Goal: Navigation & Orientation: Understand site structure

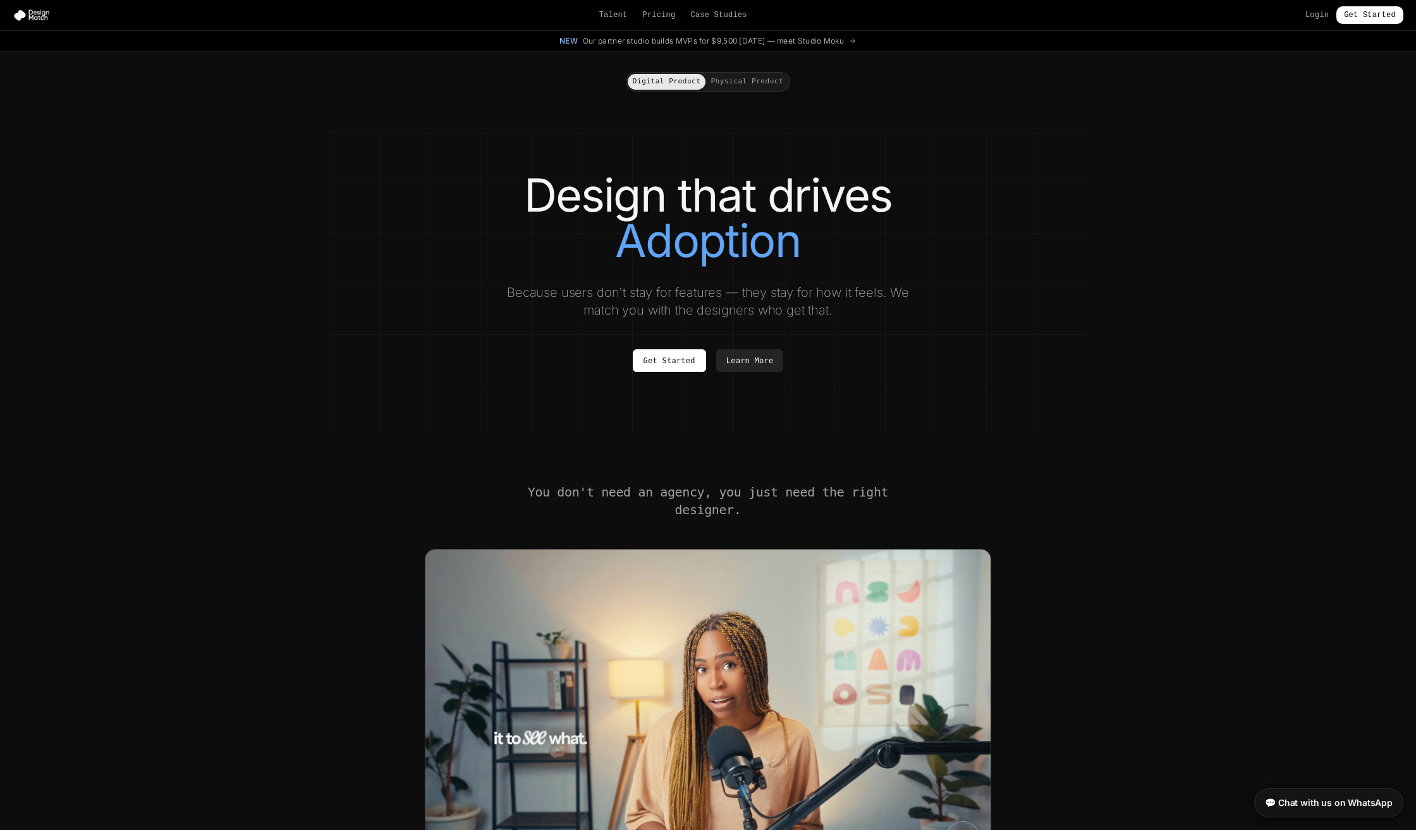
click at [767, 76] on button "Physical Product" at bounding box center [746, 82] width 83 height 16
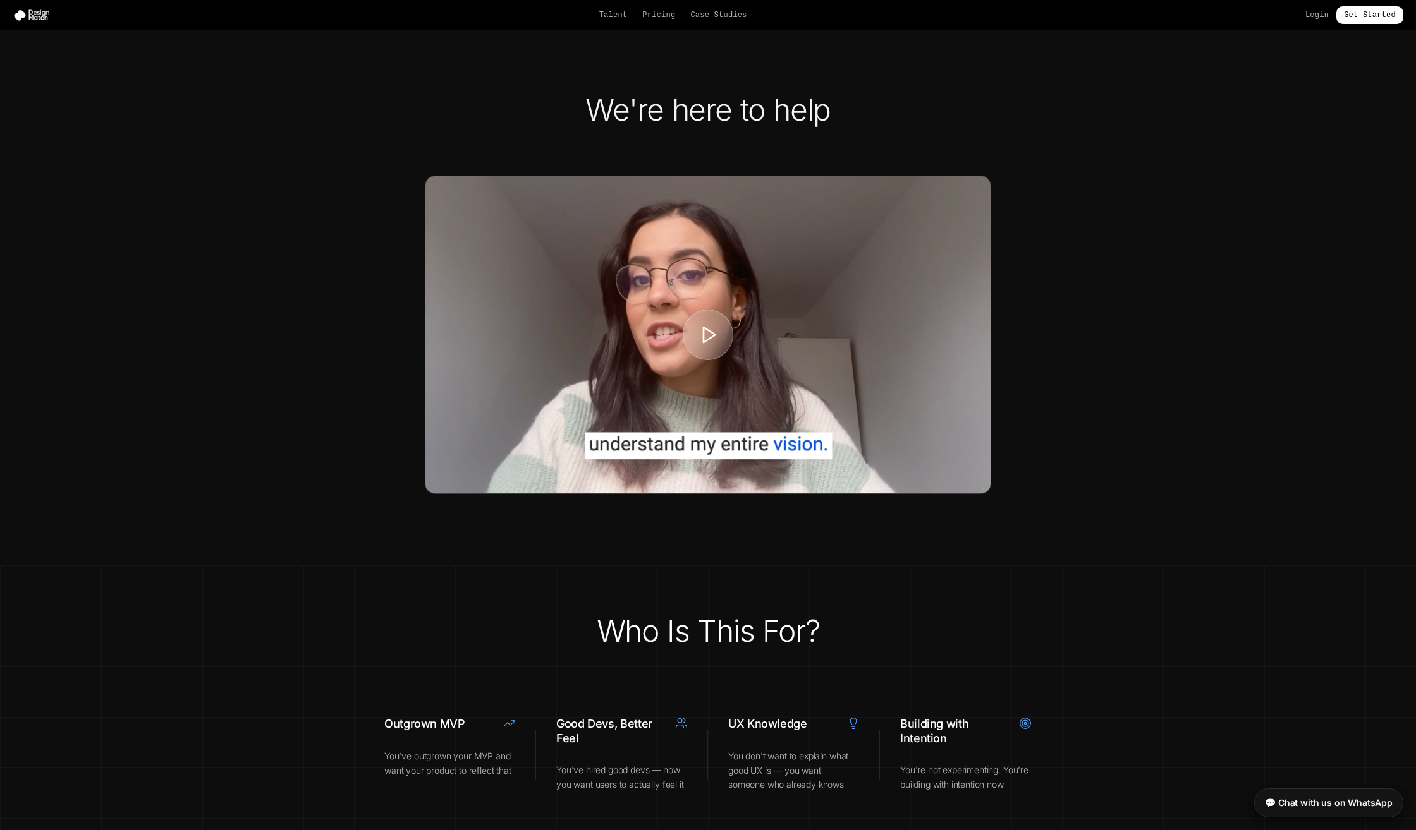
scroll to position [2181, 0]
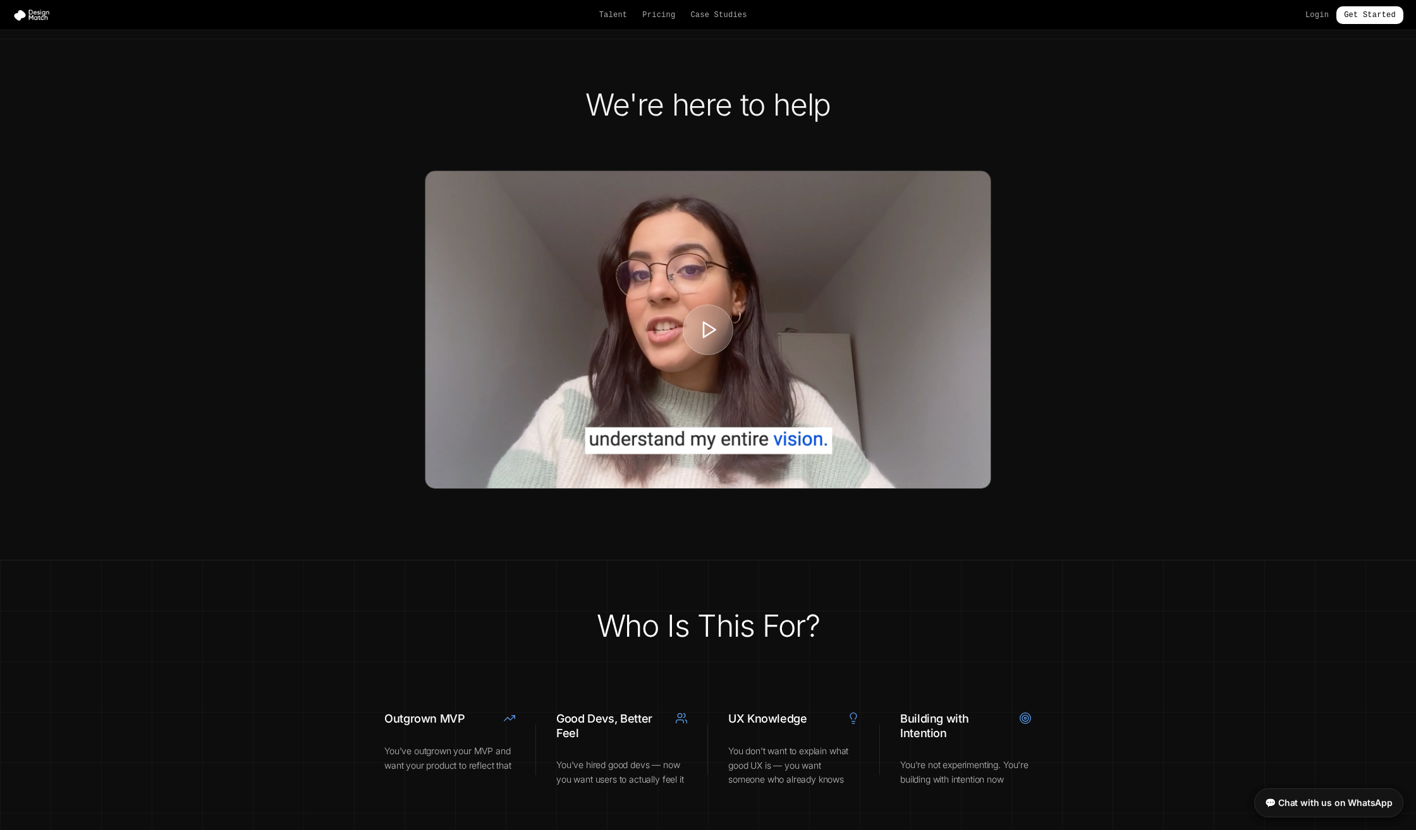
click at [537, 337] on div at bounding box center [707, 329] width 565 height 317
click at [715, 356] on div at bounding box center [707, 329] width 53 height 53
click at [709, 338] on polygon at bounding box center [709, 330] width 13 height 16
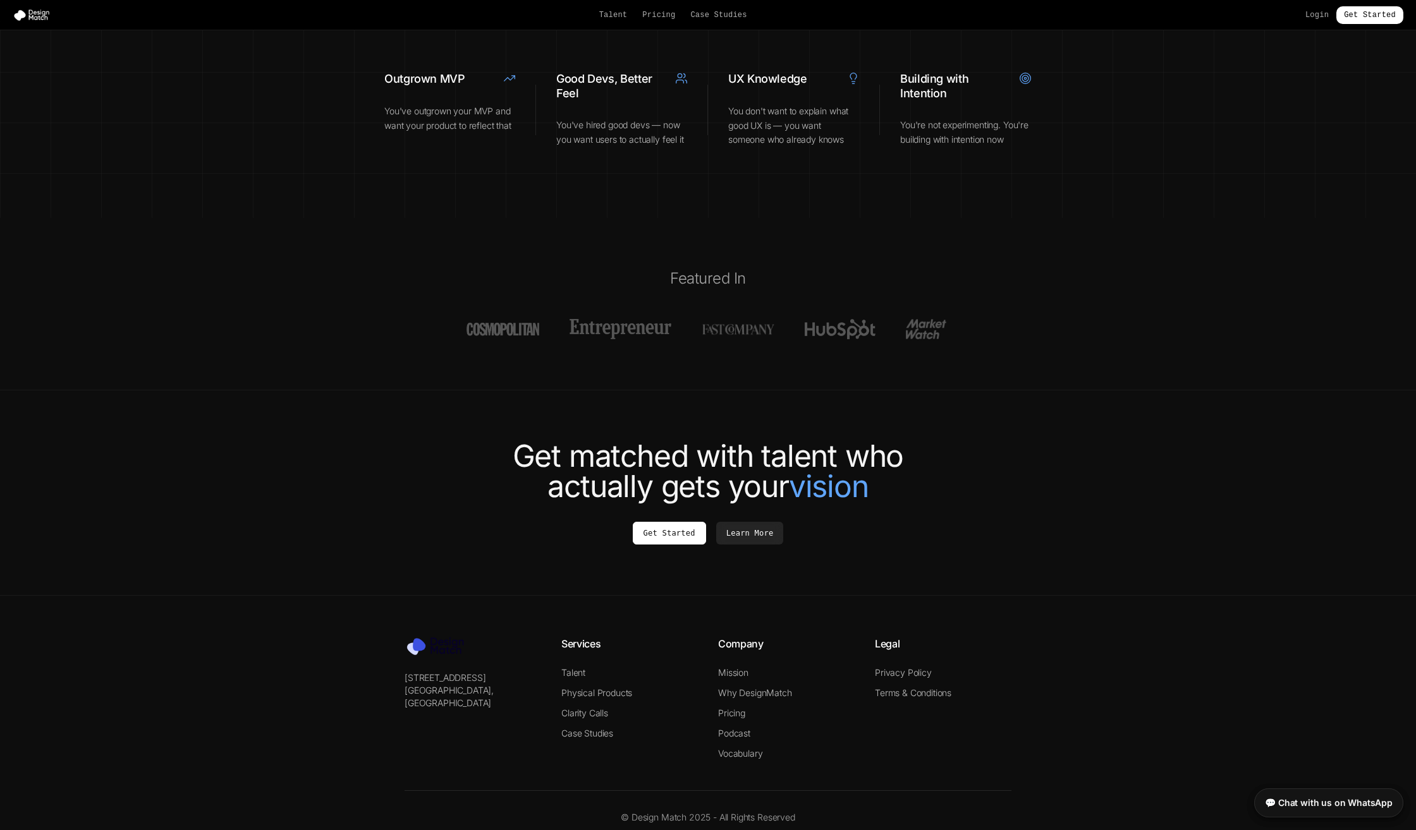
scroll to position [2879, 0]
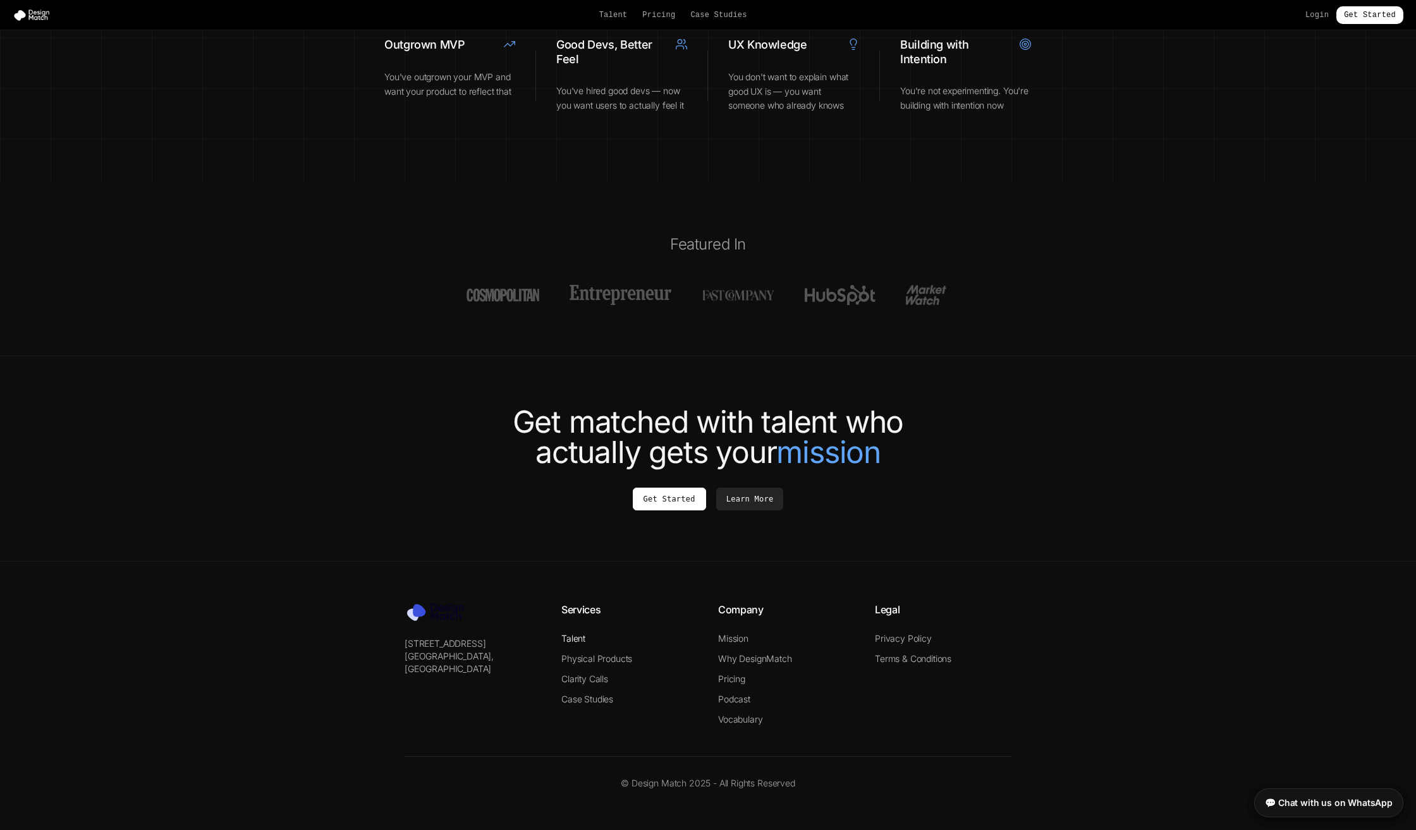
click at [579, 640] on link "Talent" at bounding box center [573, 638] width 24 height 11
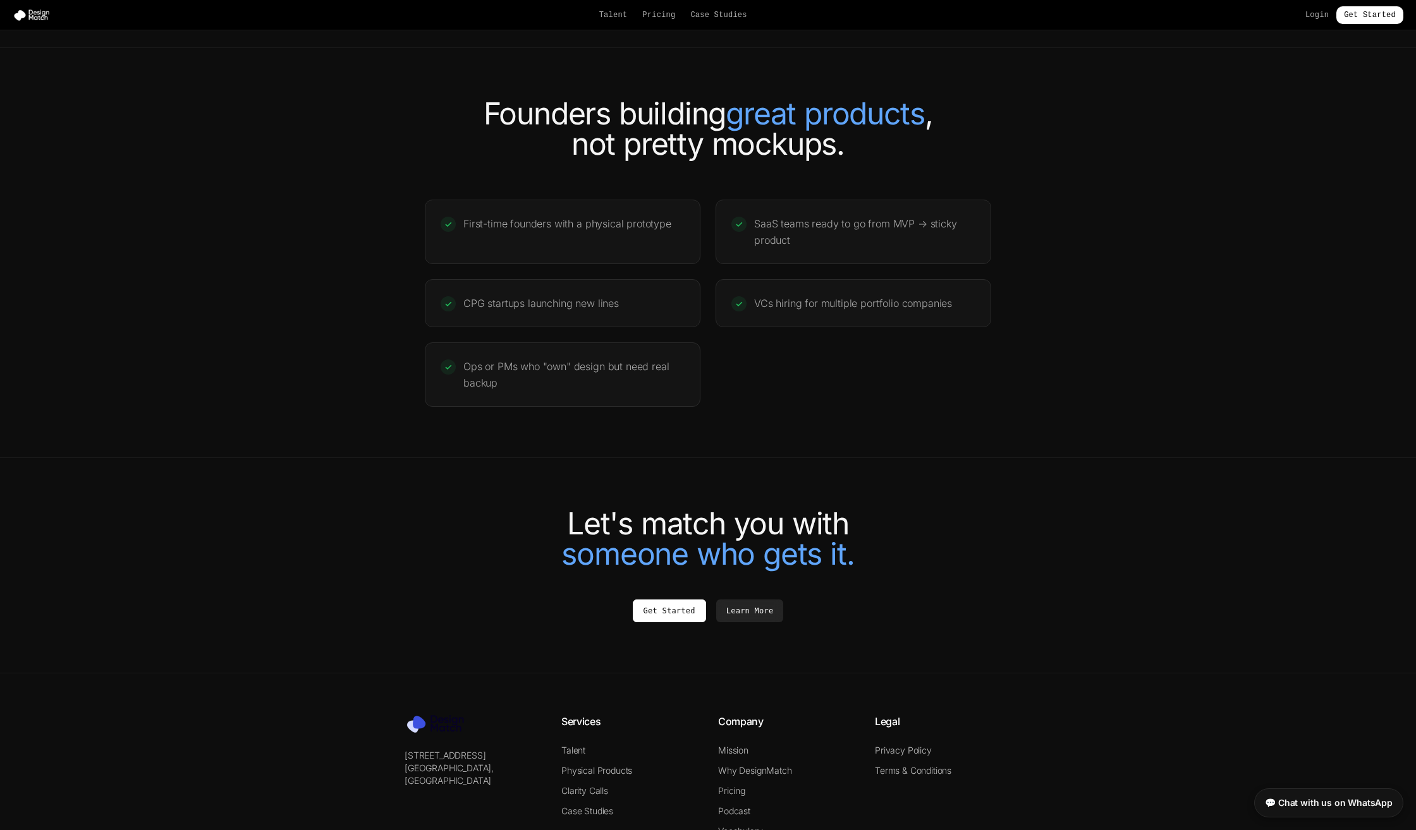
scroll to position [2471, 0]
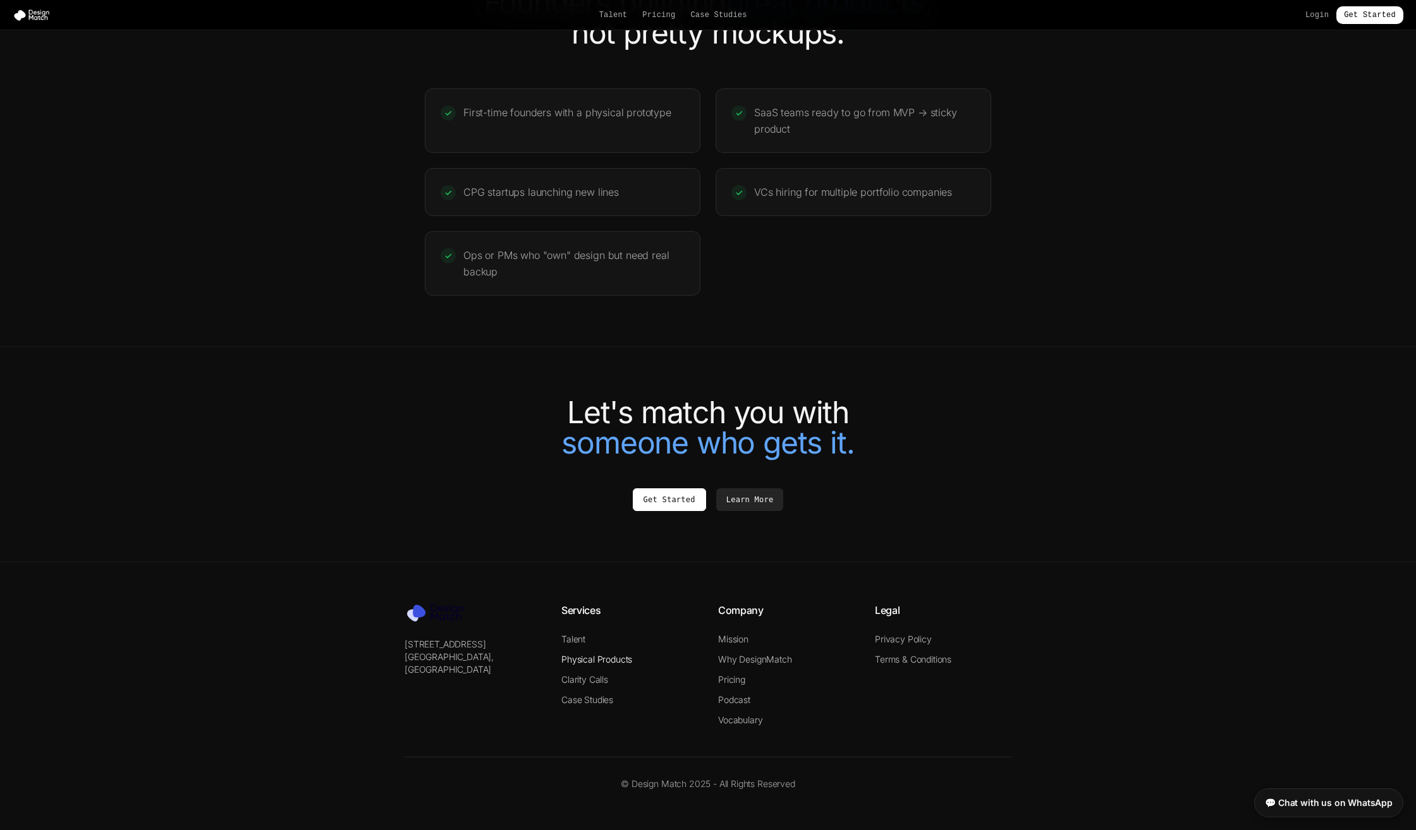
click at [612, 660] on link "Physical Products" at bounding box center [596, 659] width 71 height 11
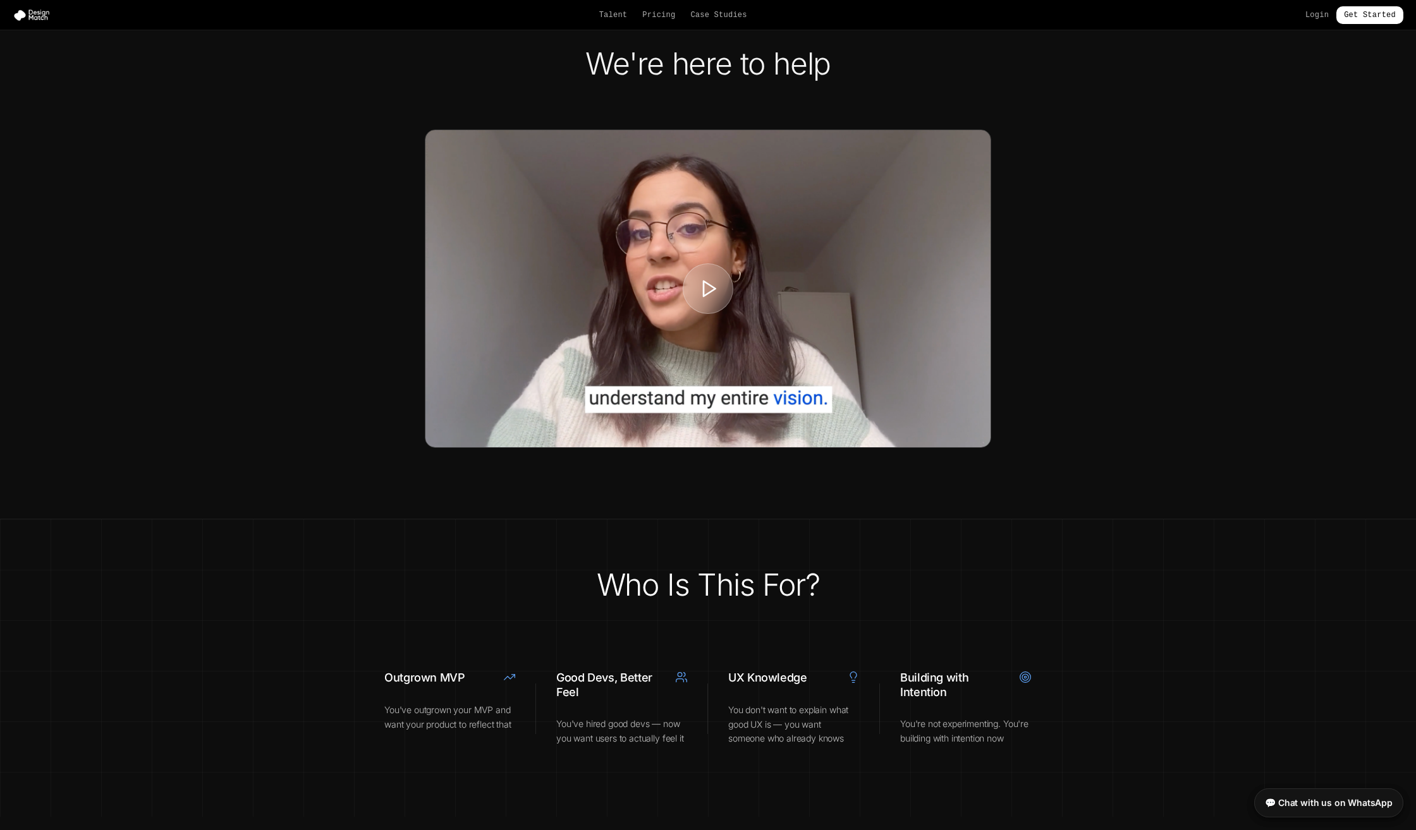
scroll to position [2879, 0]
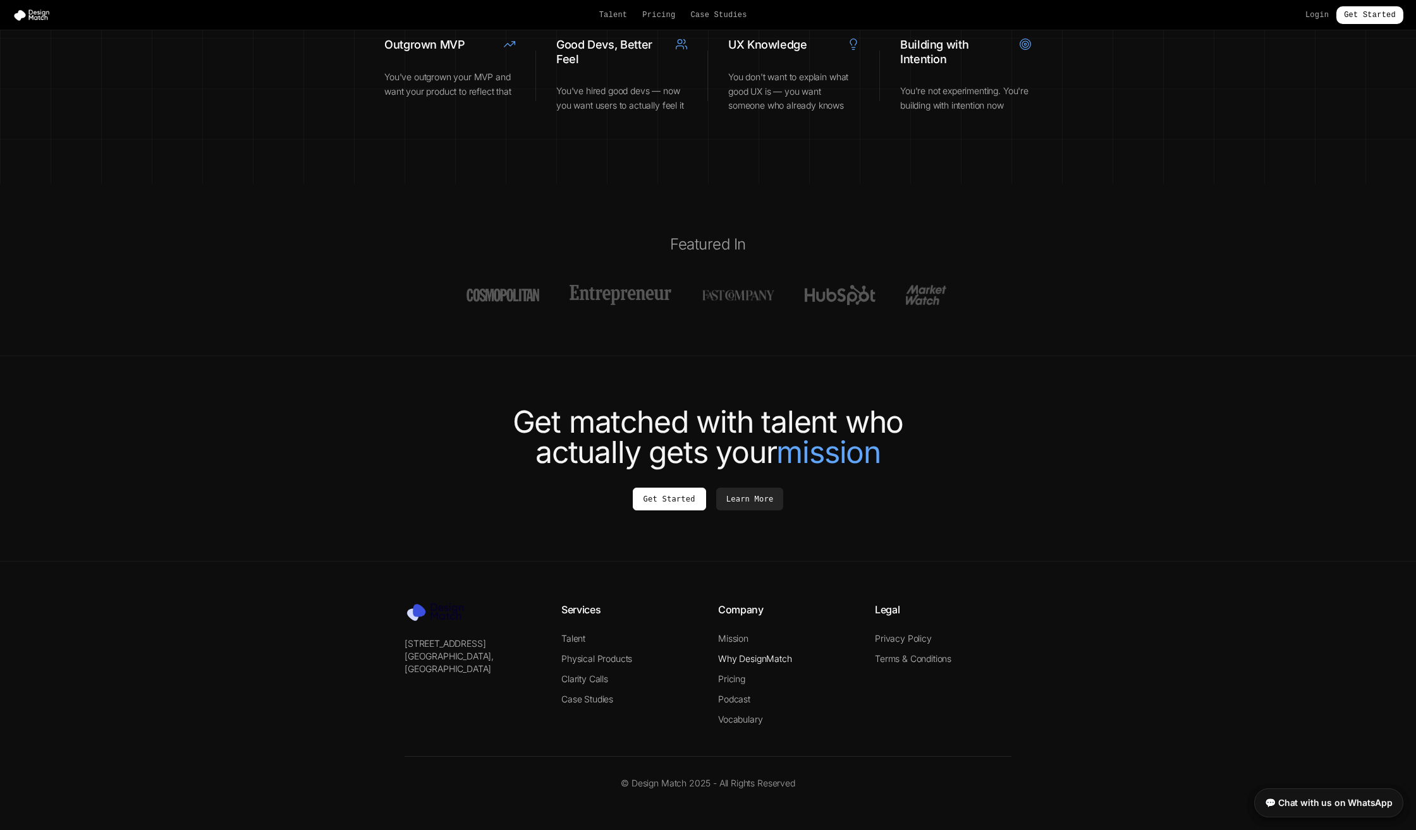
click at [755, 662] on link "Why DesignMatch" at bounding box center [755, 658] width 74 height 11
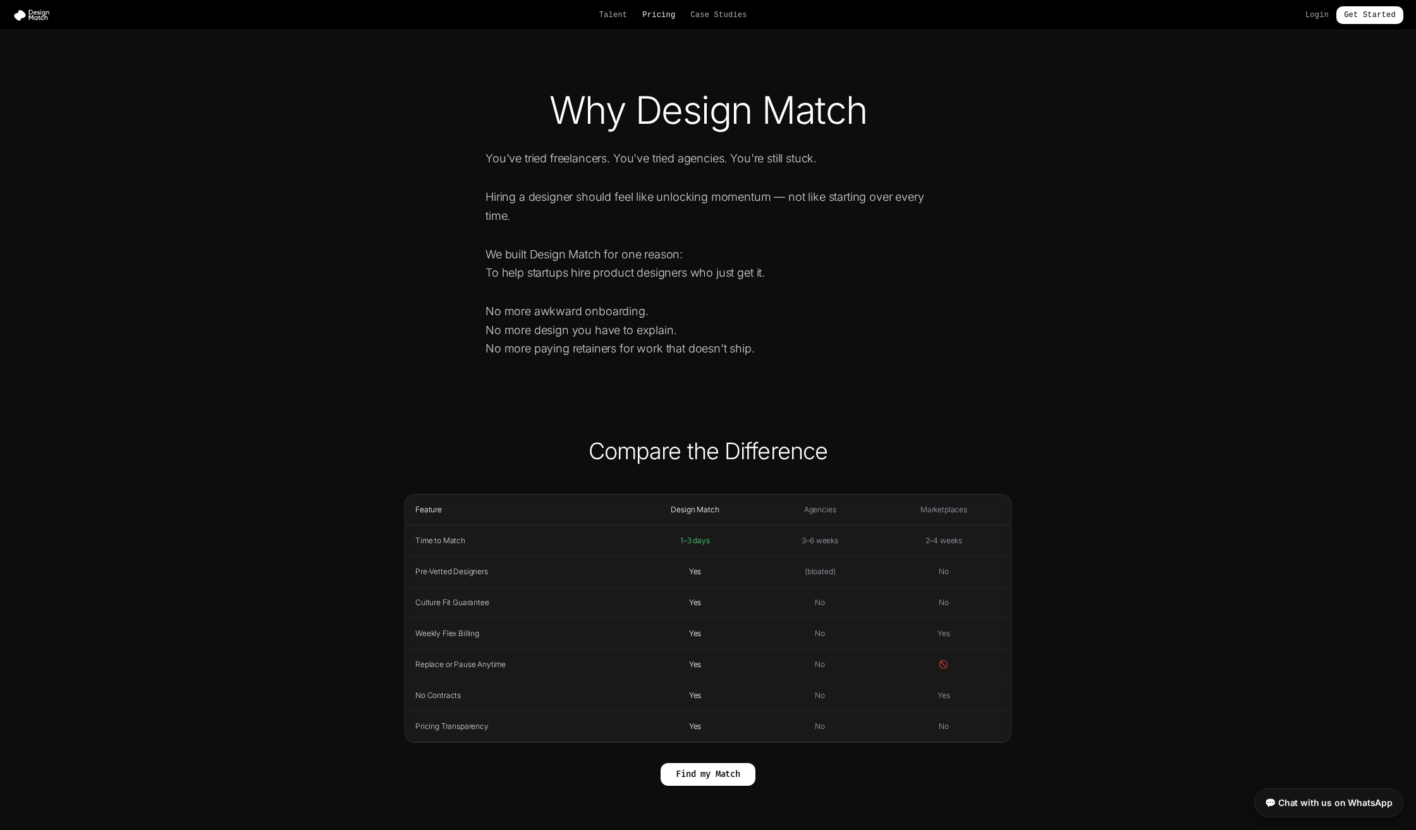
click at [653, 18] on link "Pricing" at bounding box center [658, 15] width 33 height 10
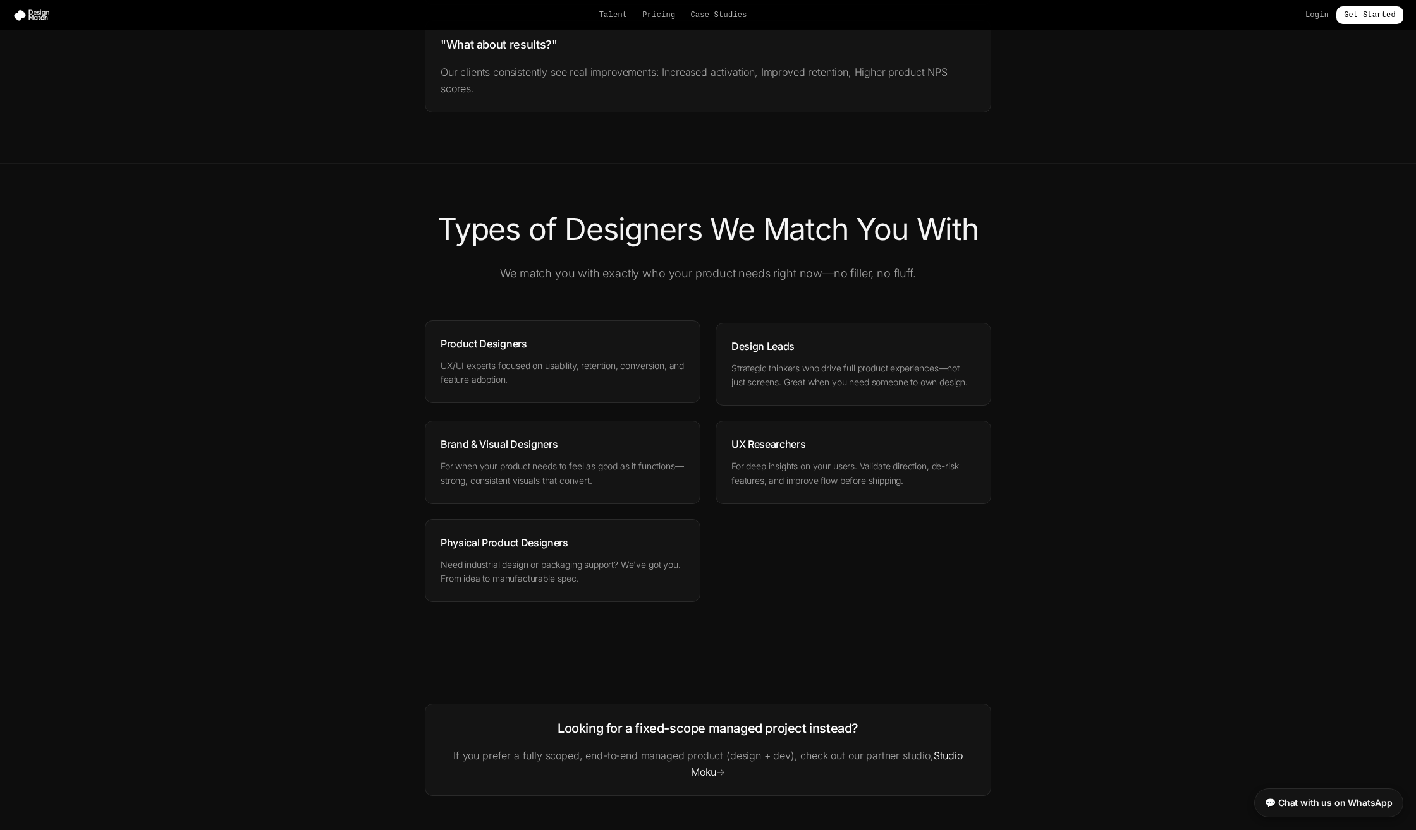
scroll to position [1455, 0]
click at [518, 540] on div "Physical Product Designers Need industrial design or packaging support? We've g…" at bounding box center [563, 557] width 276 height 83
click at [28, 15] on img at bounding box center [34, 15] width 43 height 13
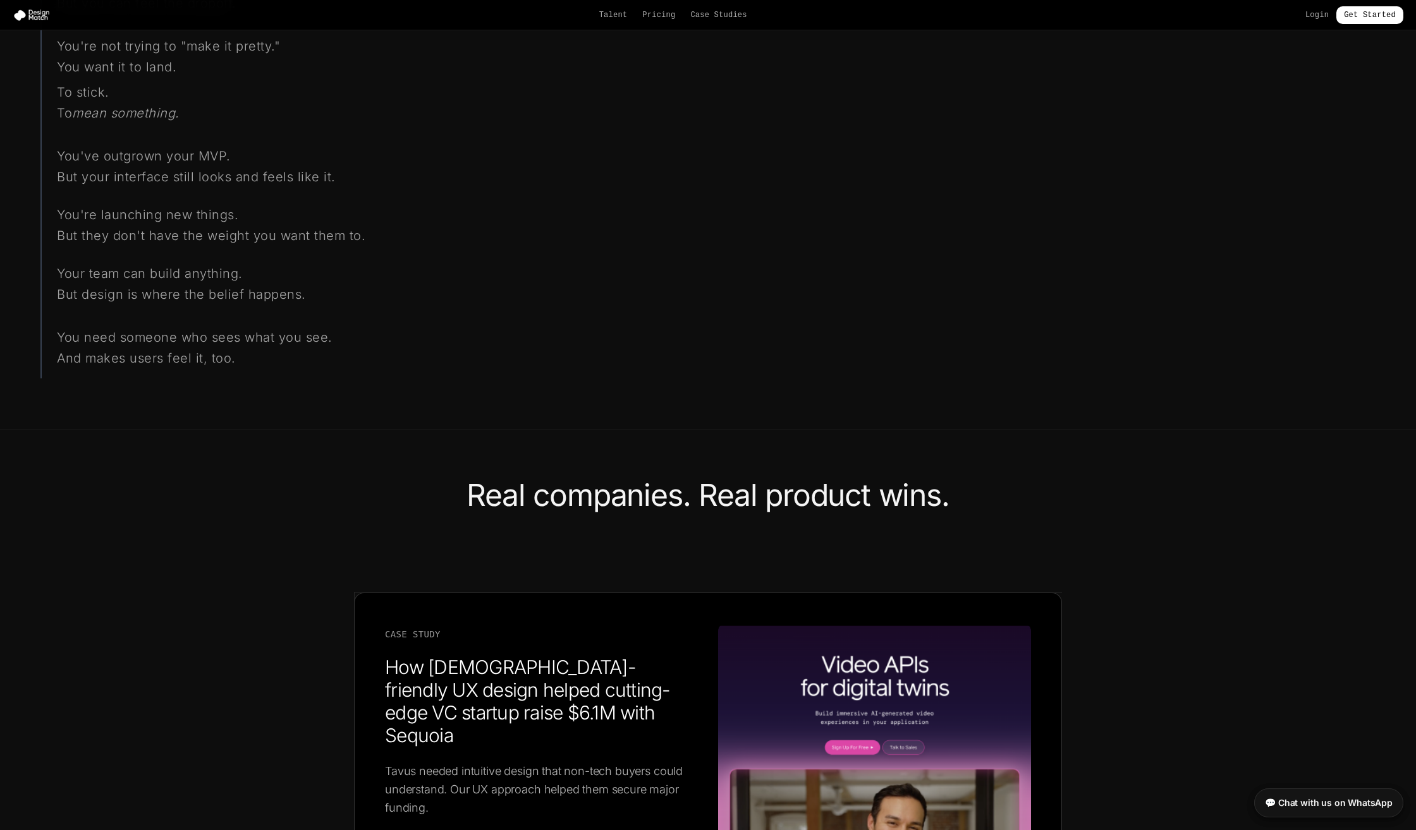
scroll to position [1411, 0]
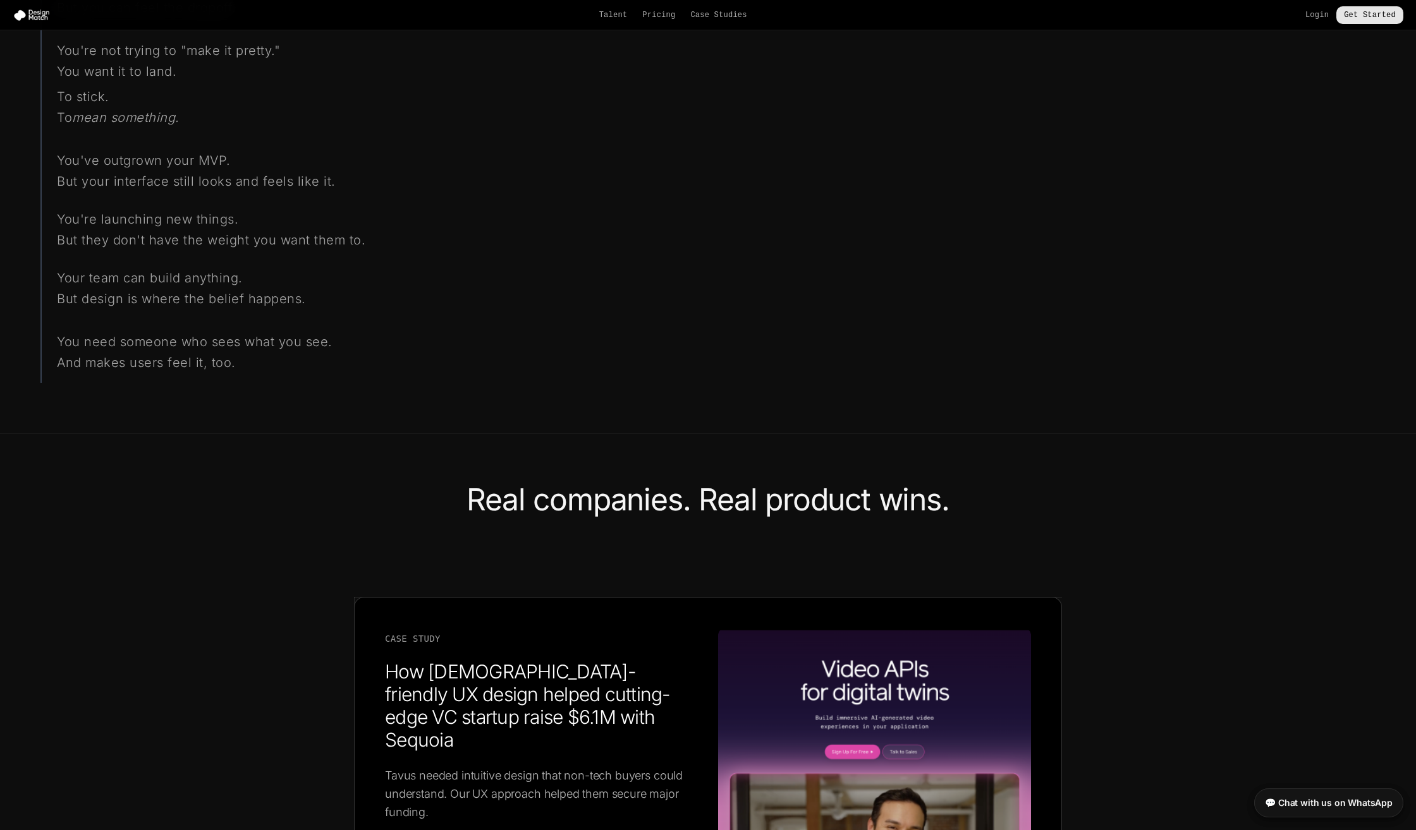
click at [1380, 16] on link "Get Started" at bounding box center [1369, 15] width 67 height 18
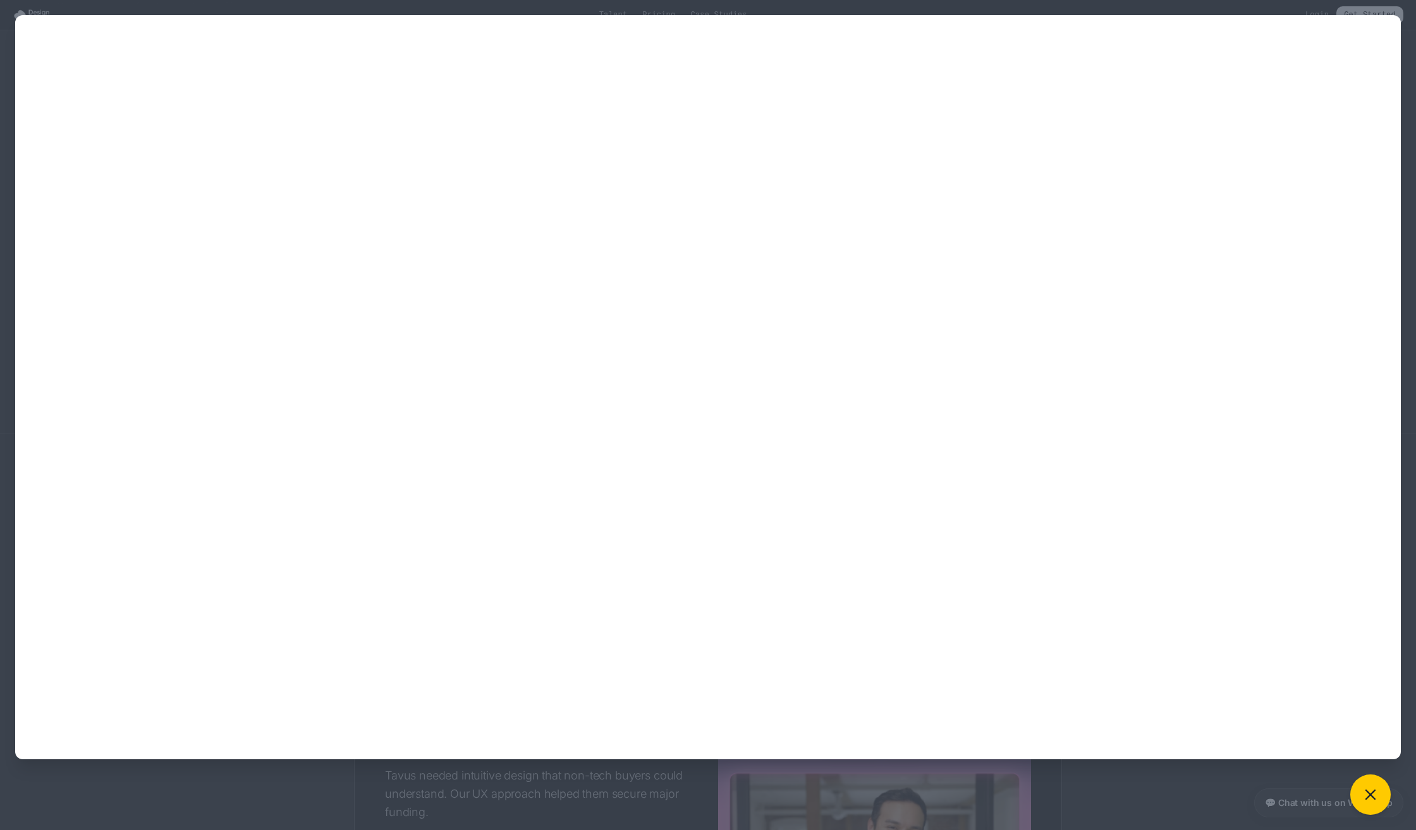
click at [6, 131] on div at bounding box center [708, 415] width 1416 height 830
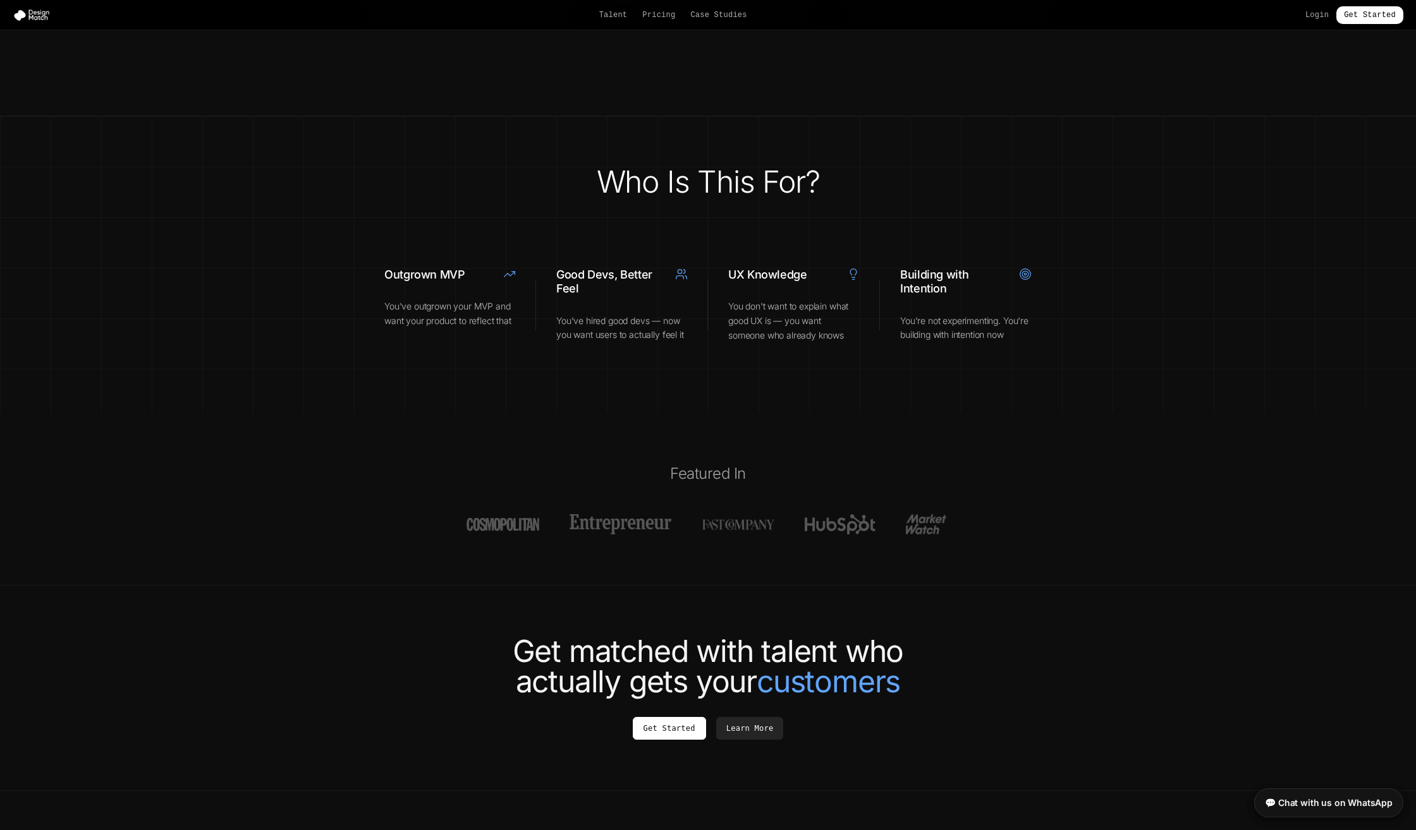
scroll to position [4437, 0]
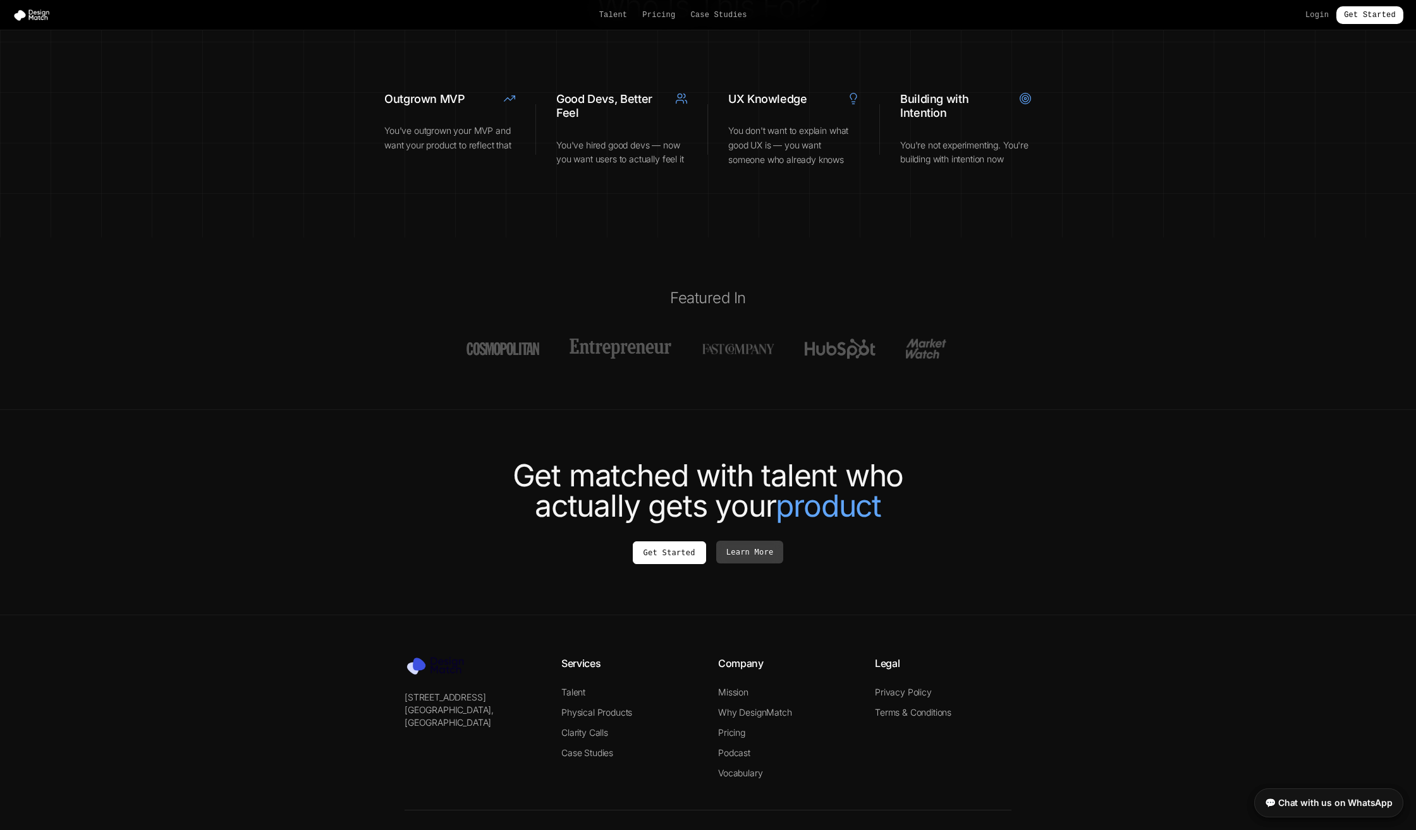
click at [758, 541] on link "Learn More" at bounding box center [750, 552] width 68 height 23
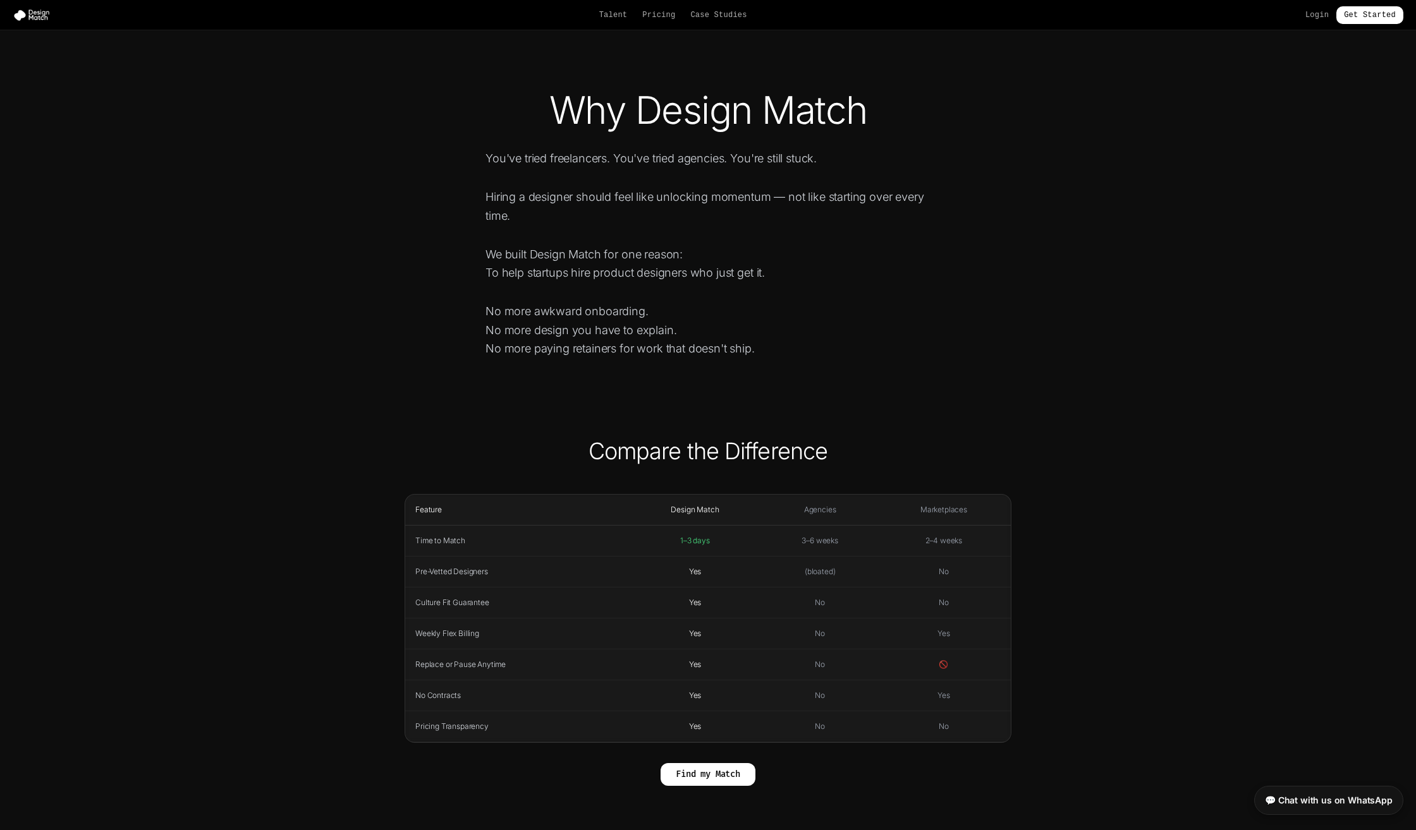
click at [1352, 802] on link "💬 Chat with us on WhatsApp" at bounding box center [1328, 800] width 149 height 29
click at [1360, 19] on link "Get Started" at bounding box center [1369, 15] width 67 height 18
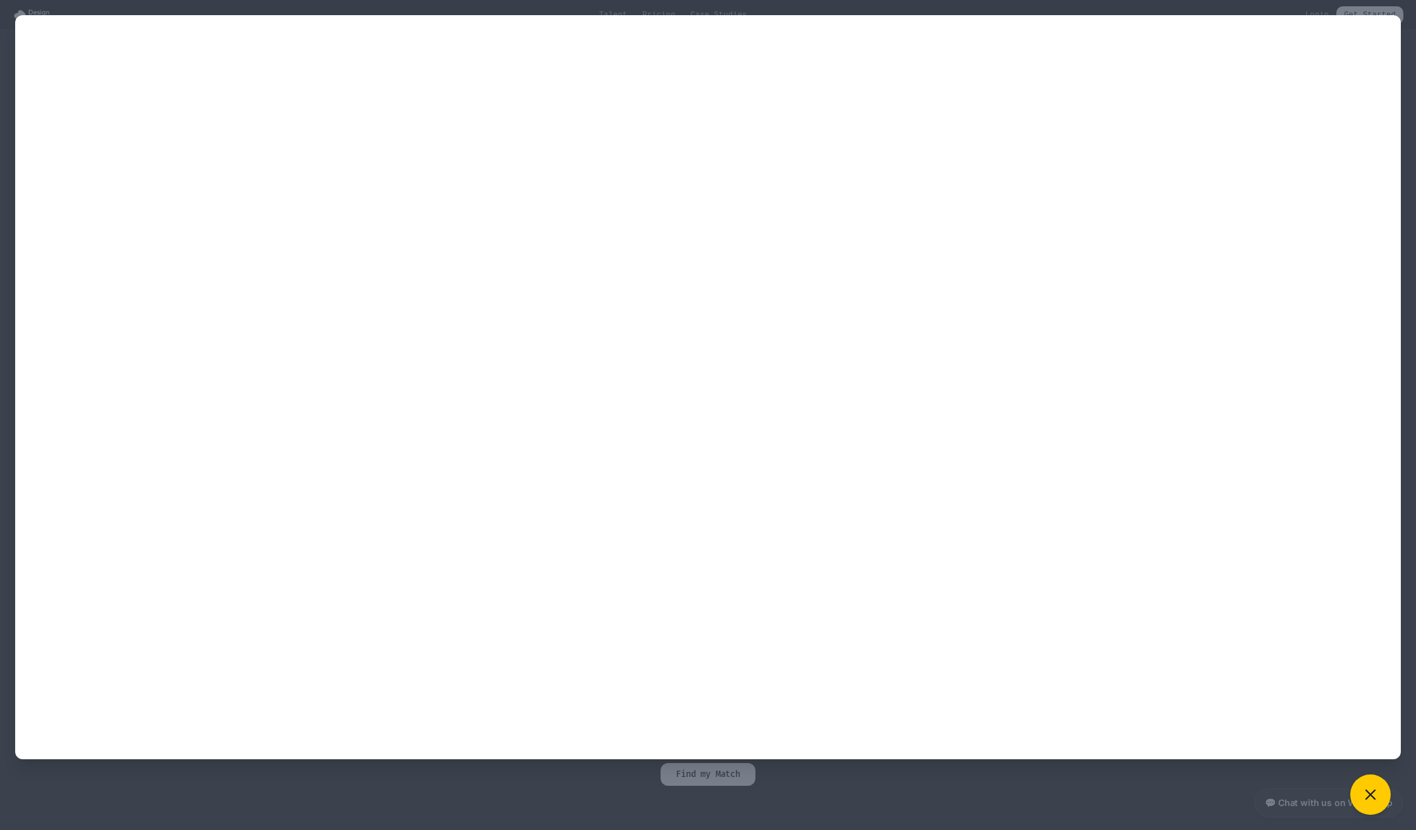
click at [4, 29] on div at bounding box center [708, 415] width 1416 height 830
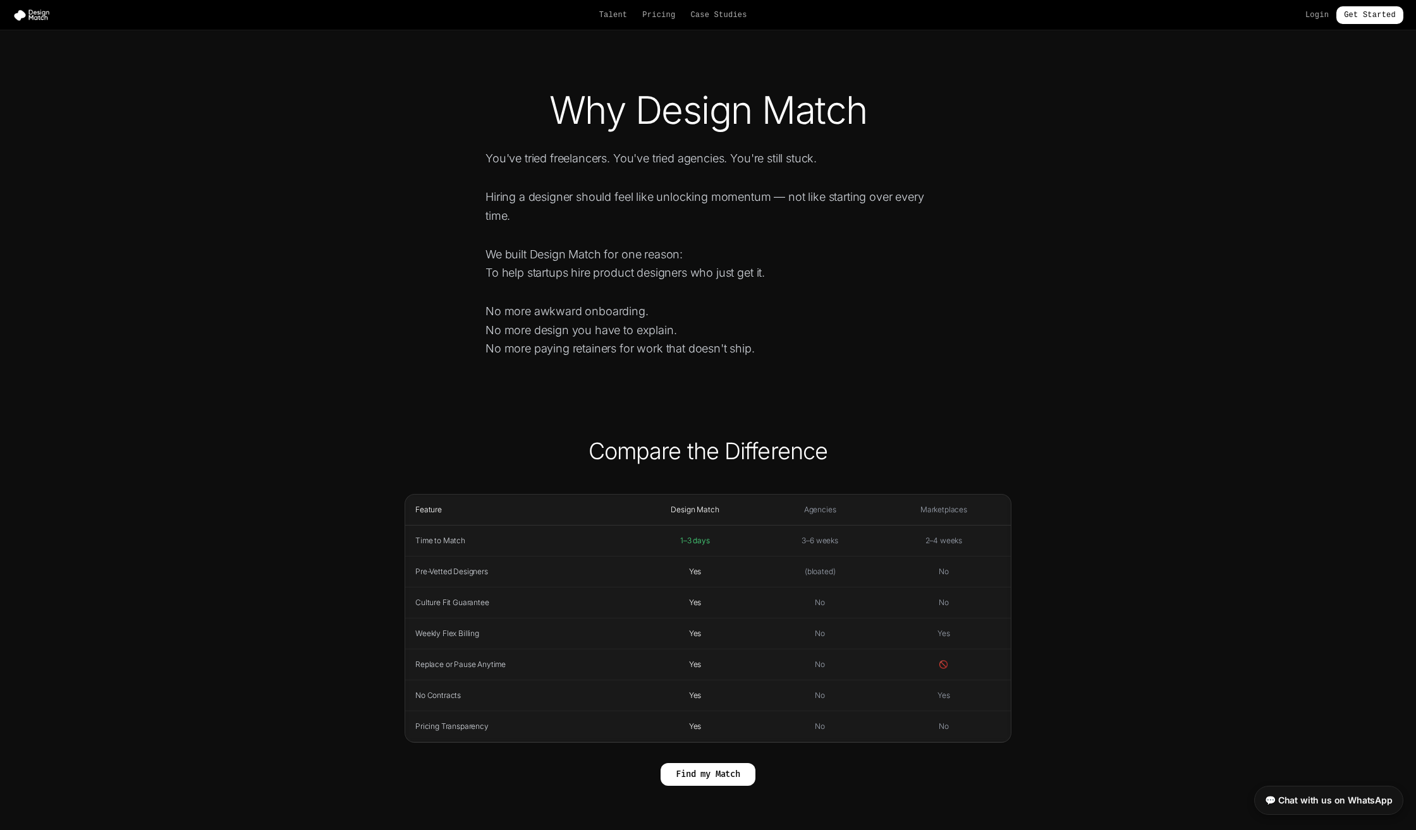
click at [1367, 801] on link "💬 Chat with us on WhatsApp" at bounding box center [1328, 800] width 149 height 29
